Goal: Task Accomplishment & Management: Use online tool/utility

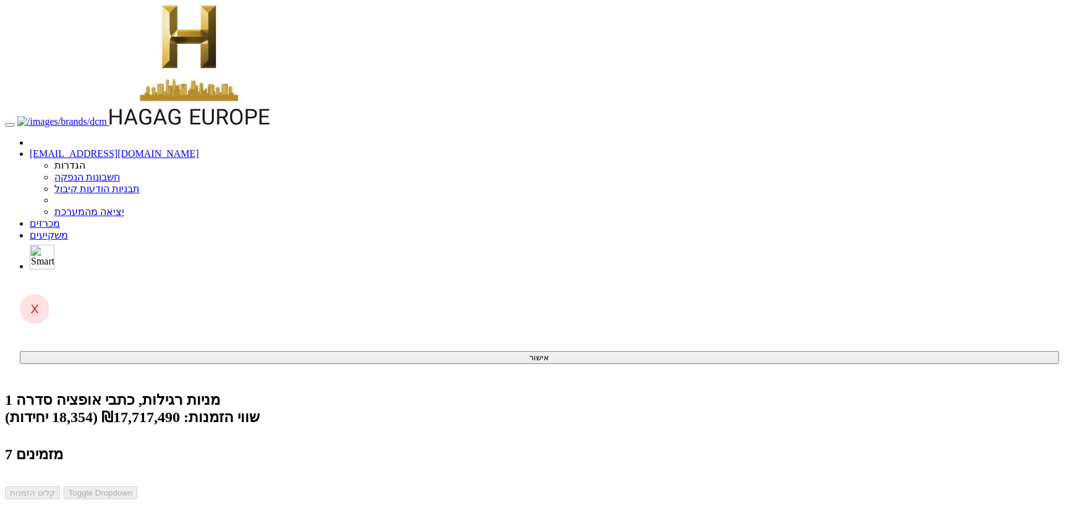
click at [60, 218] on link "מכרזים" at bounding box center [45, 223] width 30 height 11
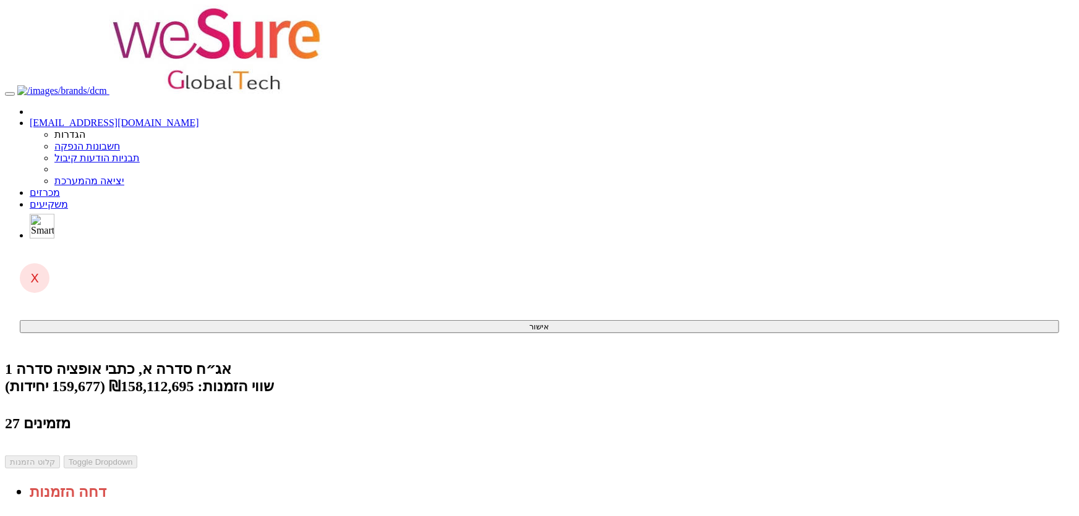
click at [60, 187] on link "מכרזים" at bounding box center [45, 192] width 30 height 11
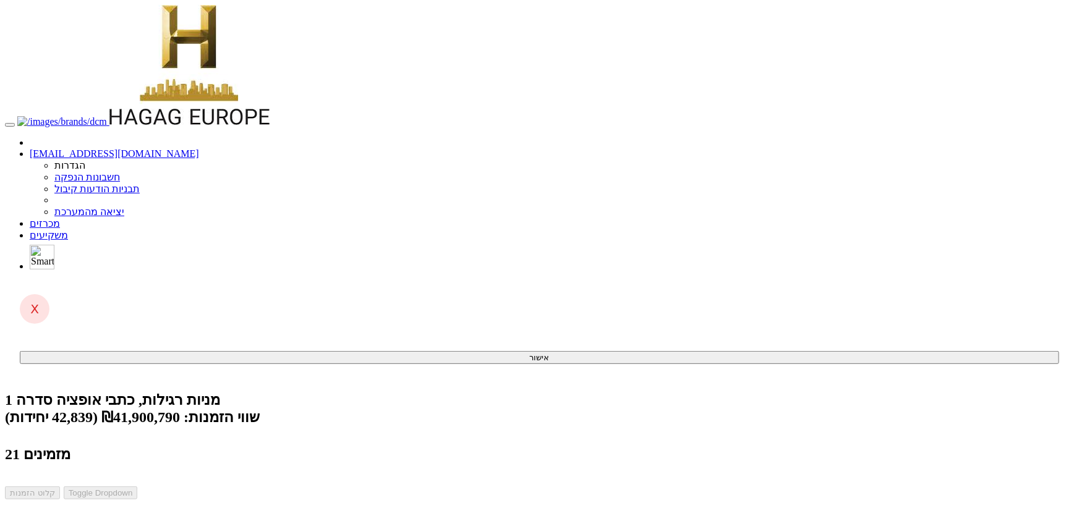
click at [60, 218] on link "מכרזים" at bounding box center [45, 223] width 30 height 11
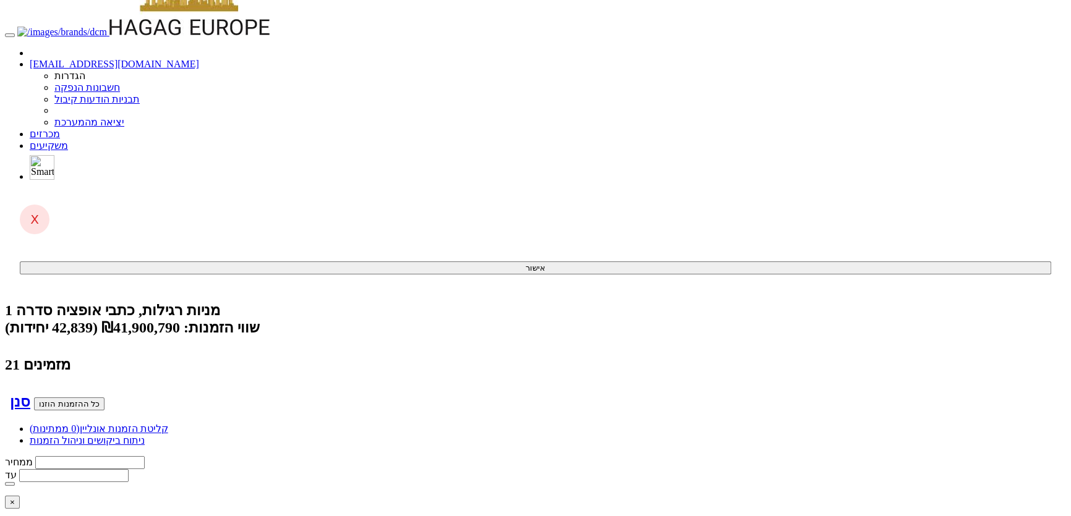
scroll to position [78, 0]
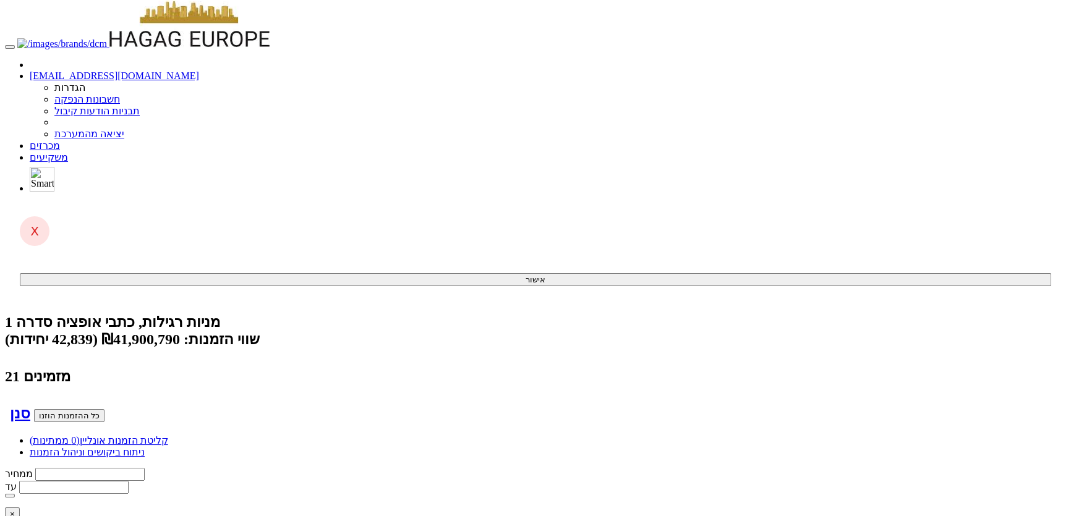
drag, startPoint x: 576, startPoint y: 17, endPoint x: 596, endPoint y: 18, distance: 19.8
click at [60, 140] on link "מכרזים" at bounding box center [45, 145] width 30 height 11
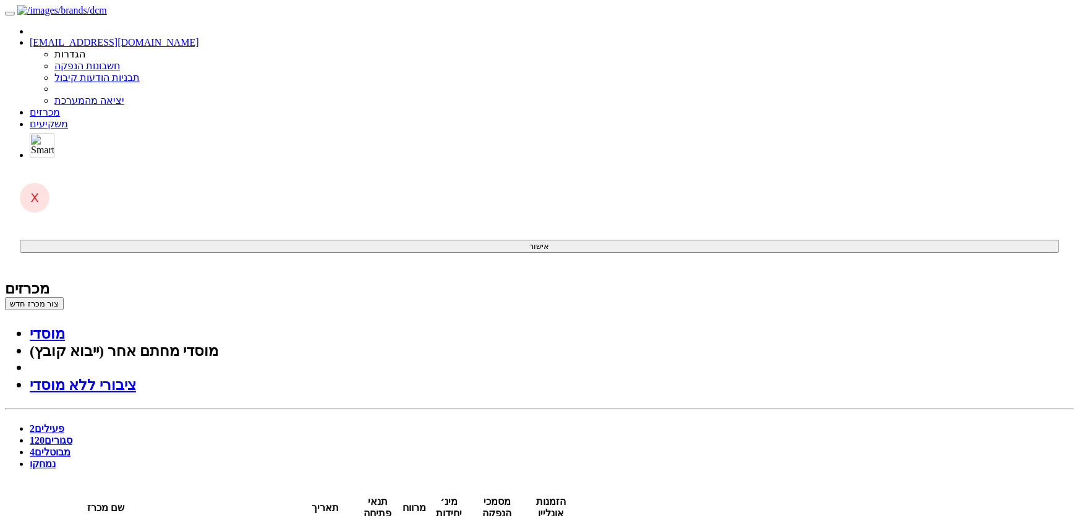
drag, startPoint x: 662, startPoint y: 216, endPoint x: 685, endPoint y: 218, distance: 22.3
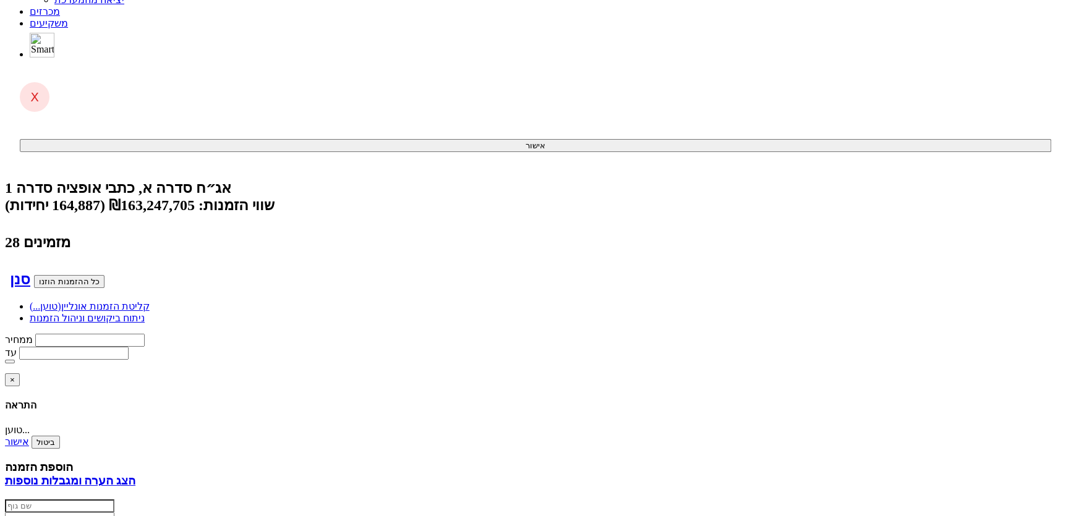
scroll to position [225, 0]
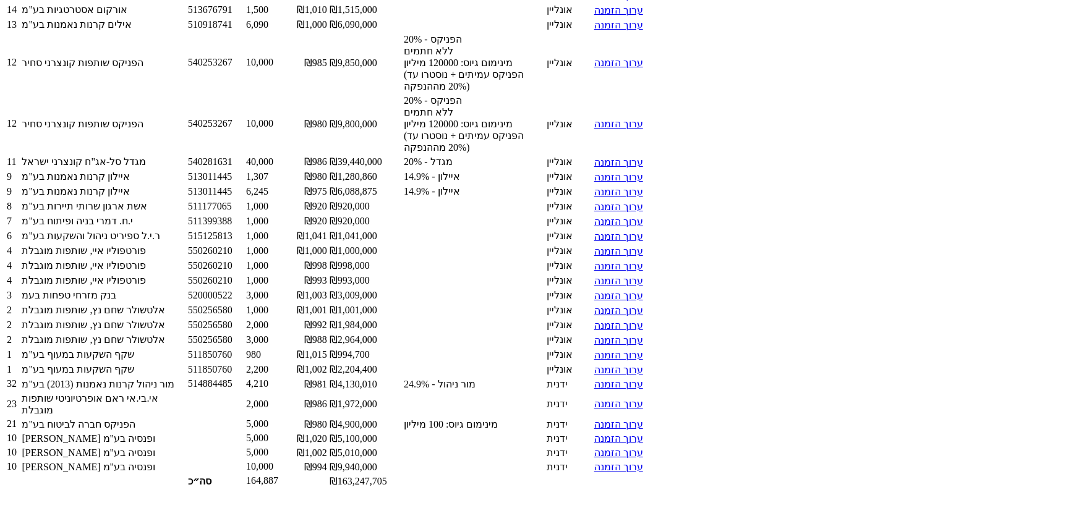
scroll to position [1841, 0]
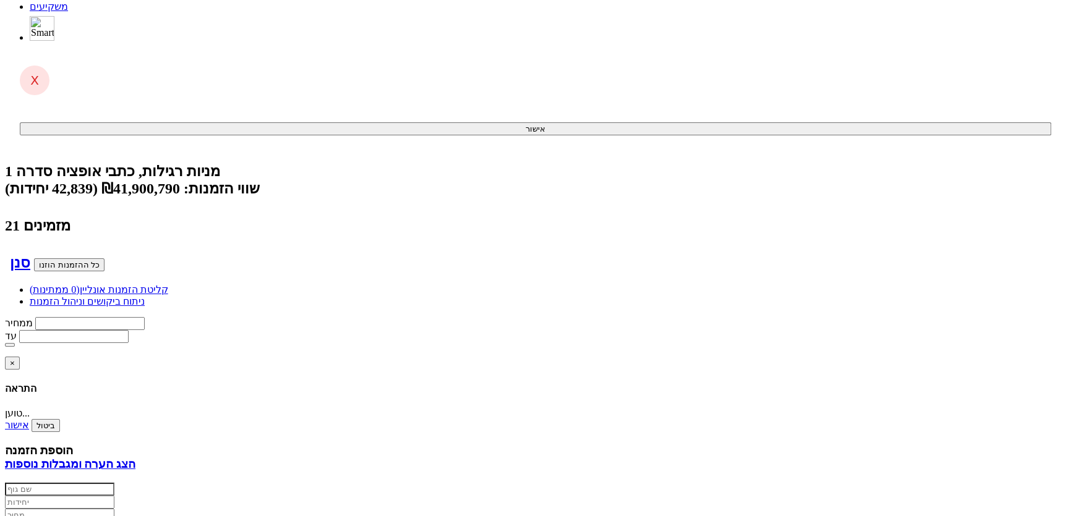
scroll to position [225, 0]
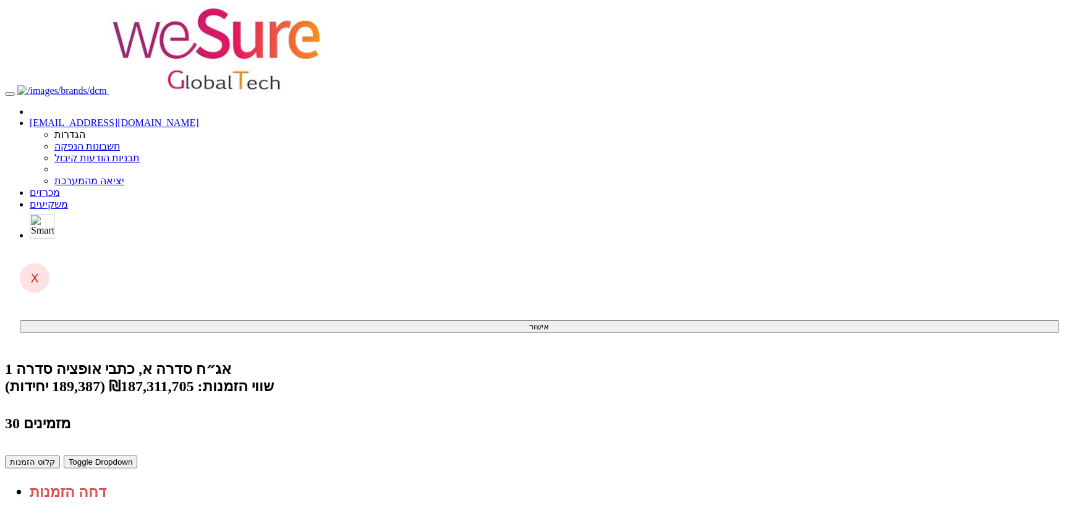
click at [60, 187] on span at bounding box center [60, 192] width 0 height 11
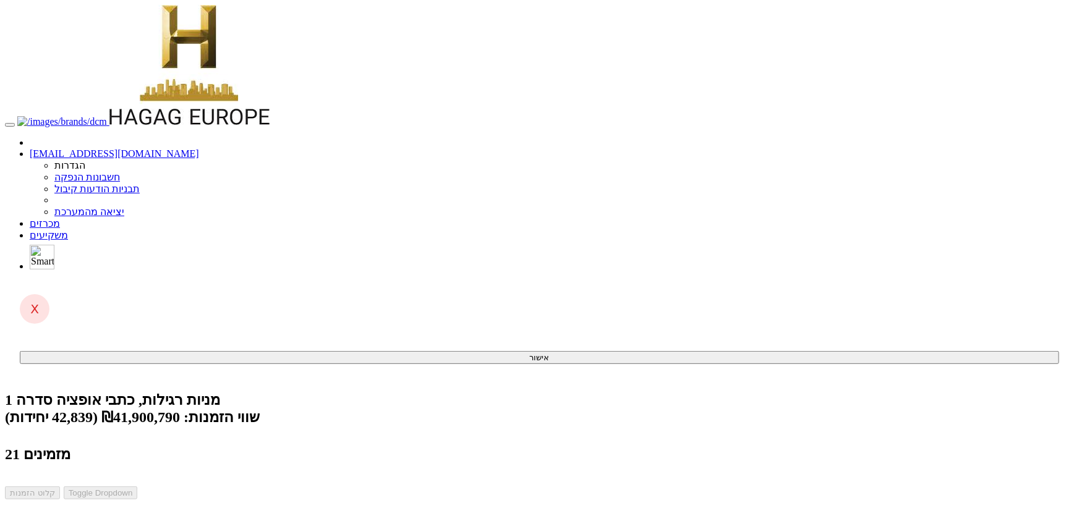
click at [168, 513] on link "קליטת הזמנות אונליין (0 ממתינות)" at bounding box center [99, 518] width 139 height 11
click at [60, 218] on link "מכרזים" at bounding box center [45, 223] width 30 height 11
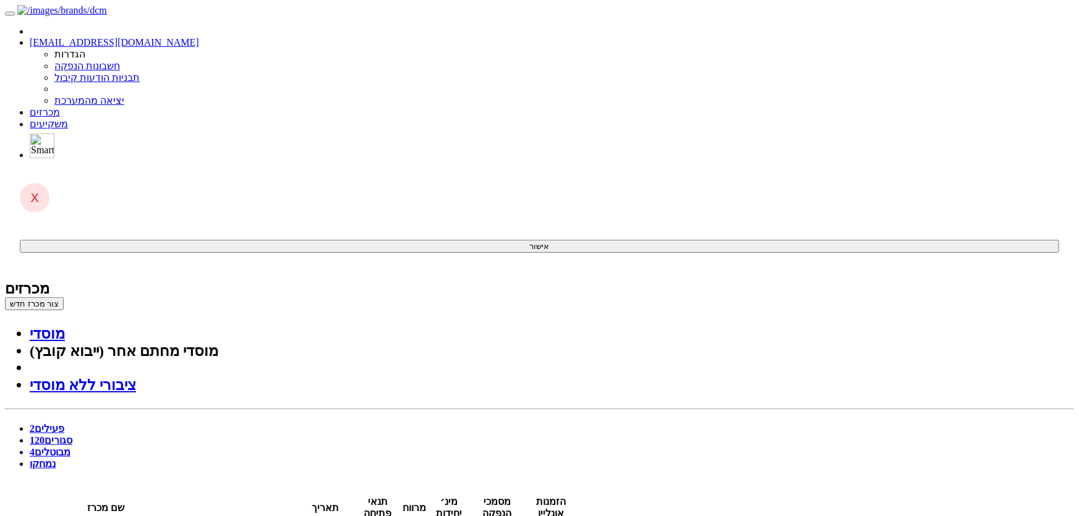
drag, startPoint x: 448, startPoint y: 144, endPoint x: 482, endPoint y: 151, distance: 35.3
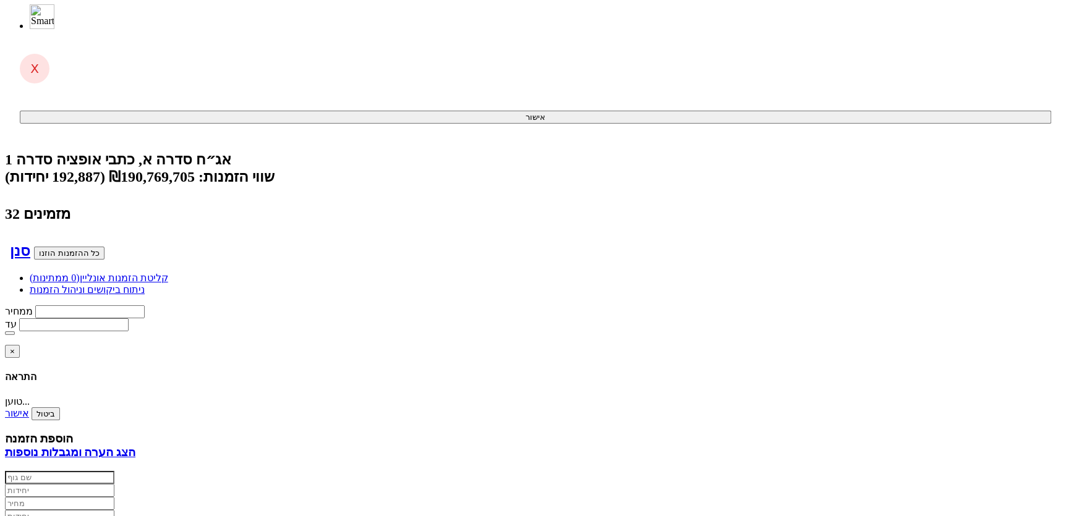
scroll to position [225, 0]
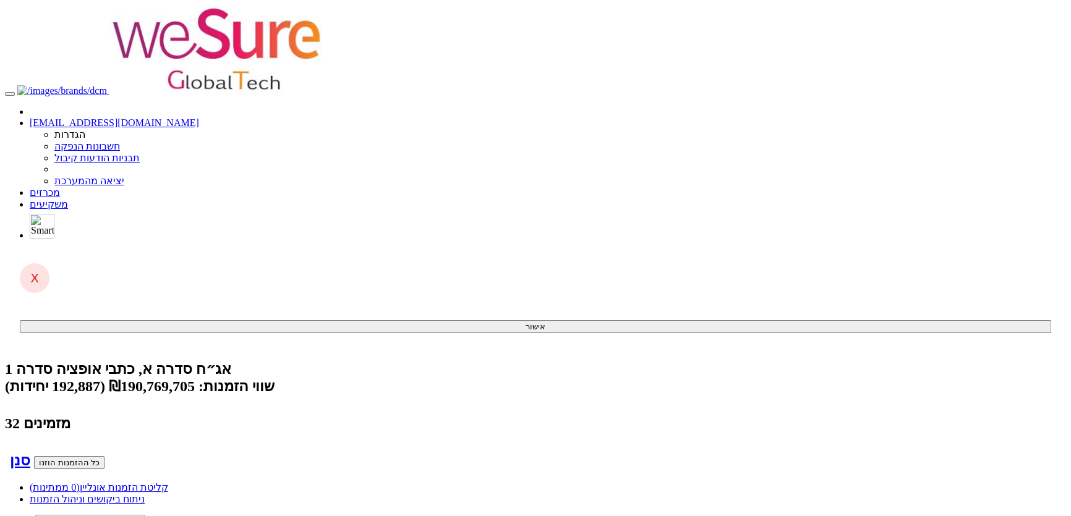
click at [60, 187] on link "מכרזים" at bounding box center [45, 192] width 30 height 11
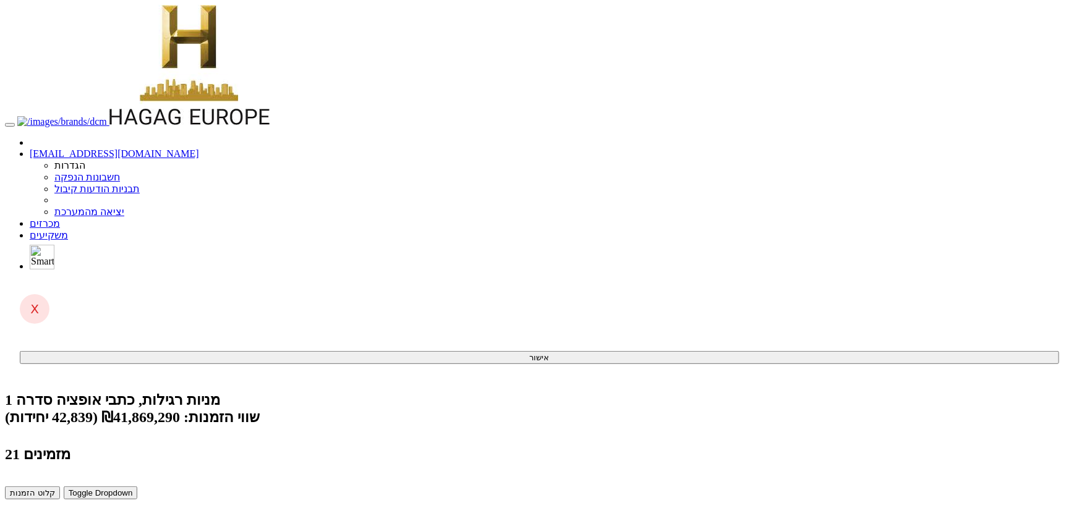
click at [60, 218] on link "מכרזים" at bounding box center [45, 223] width 30 height 11
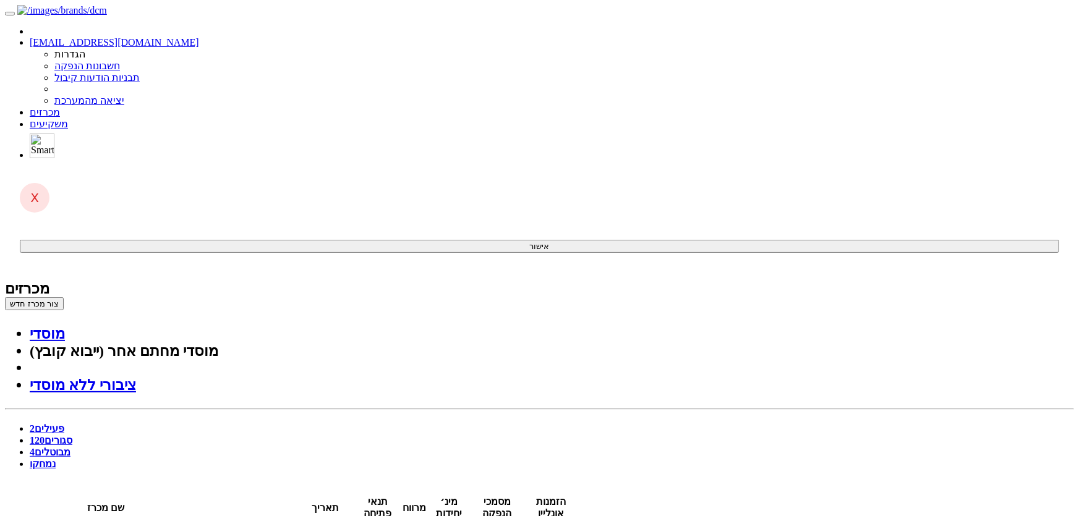
drag, startPoint x: 432, startPoint y: 153, endPoint x: 496, endPoint y: 158, distance: 63.9
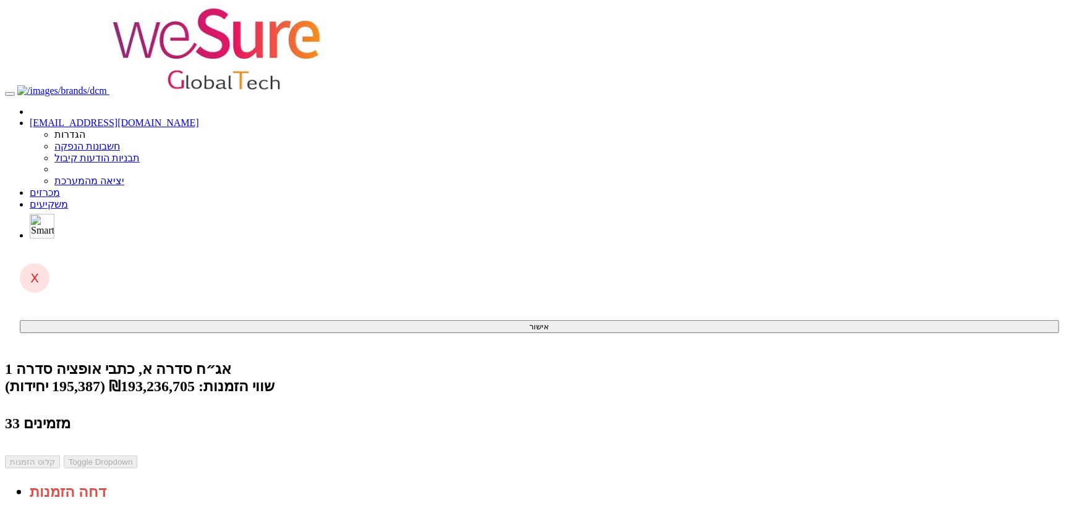
click at [60, 187] on link "מכרזים" at bounding box center [45, 192] width 30 height 11
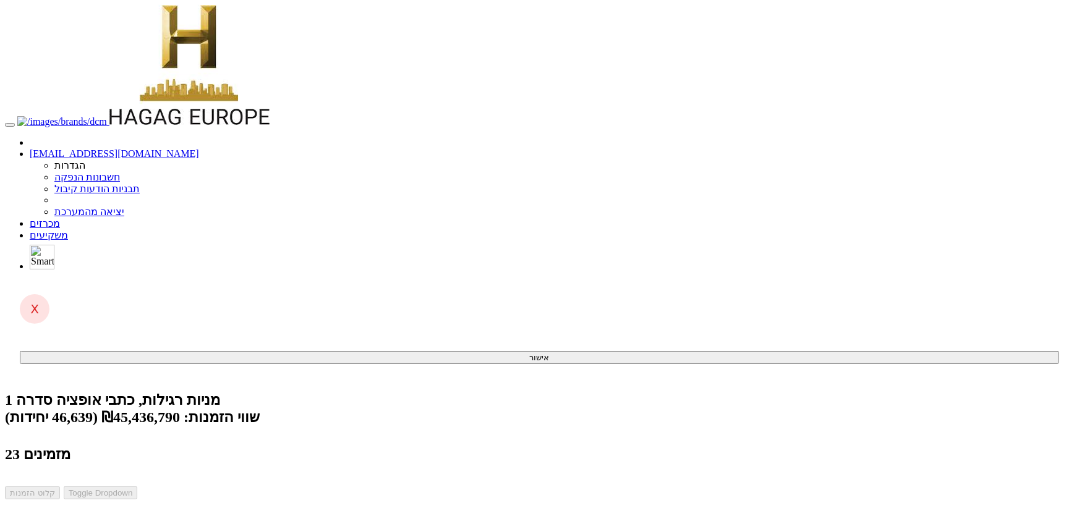
click at [60, 218] on link "מכרזים" at bounding box center [45, 223] width 30 height 11
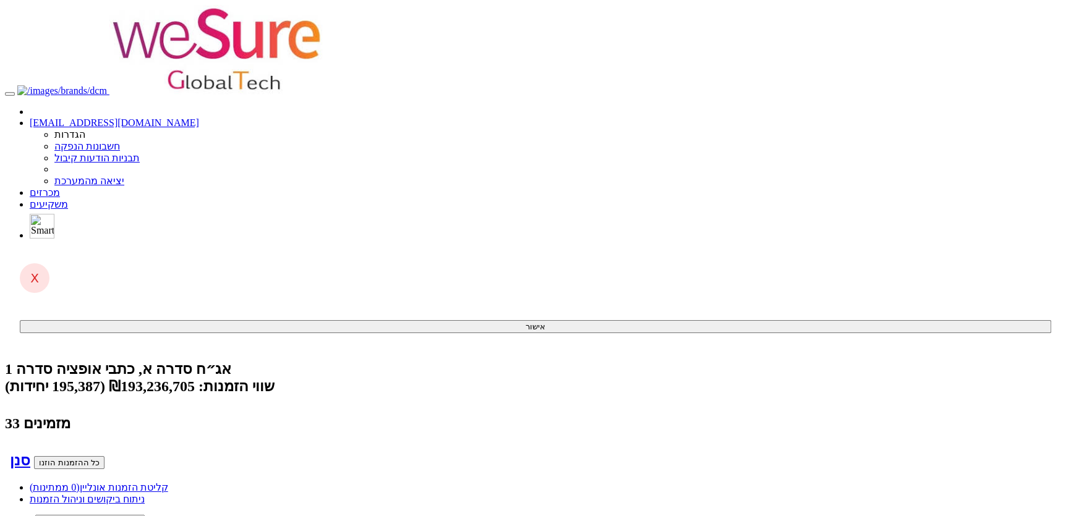
click at [60, 187] on link "מכרזים" at bounding box center [45, 192] width 30 height 11
